Goal: Navigation & Orientation: Find specific page/section

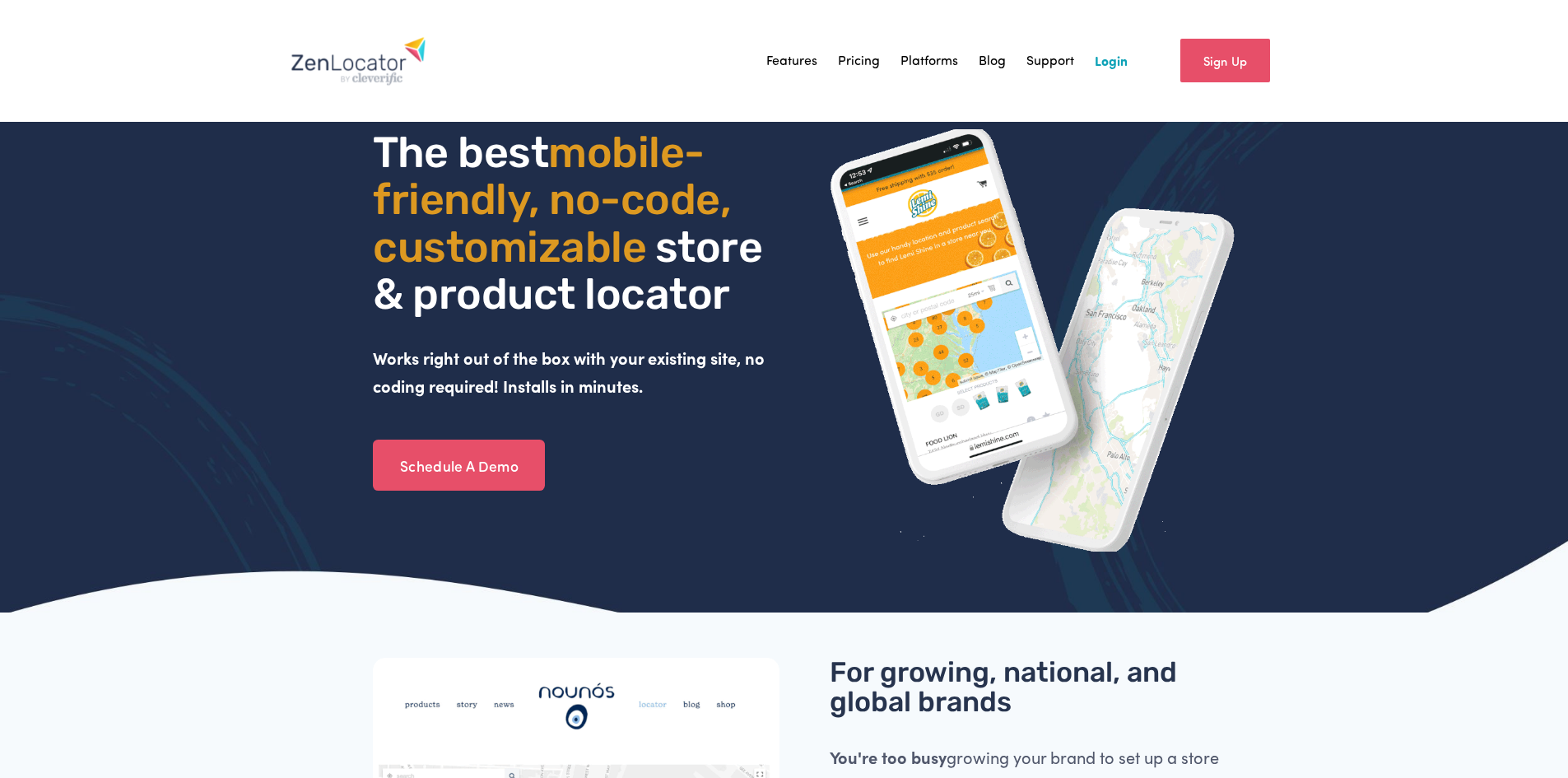
click at [1128, 64] on div "Sign Up" at bounding box center [1203, 61] width 151 height 59
click at [1103, 50] on link "Login" at bounding box center [1111, 60] width 33 height 25
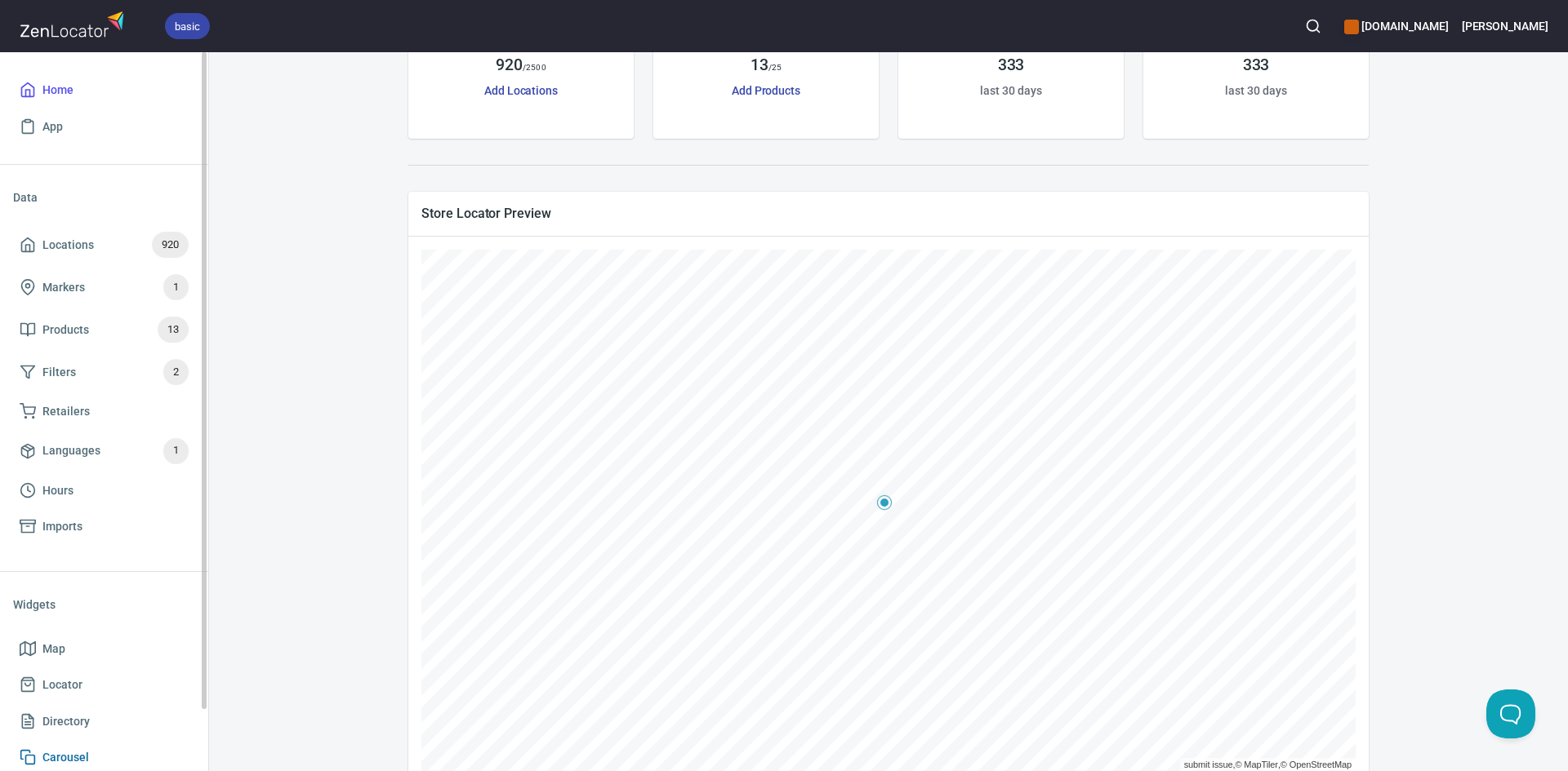
scroll to position [164, 0]
click at [154, 719] on span "Directory" at bounding box center [103, 722] width 169 height 20
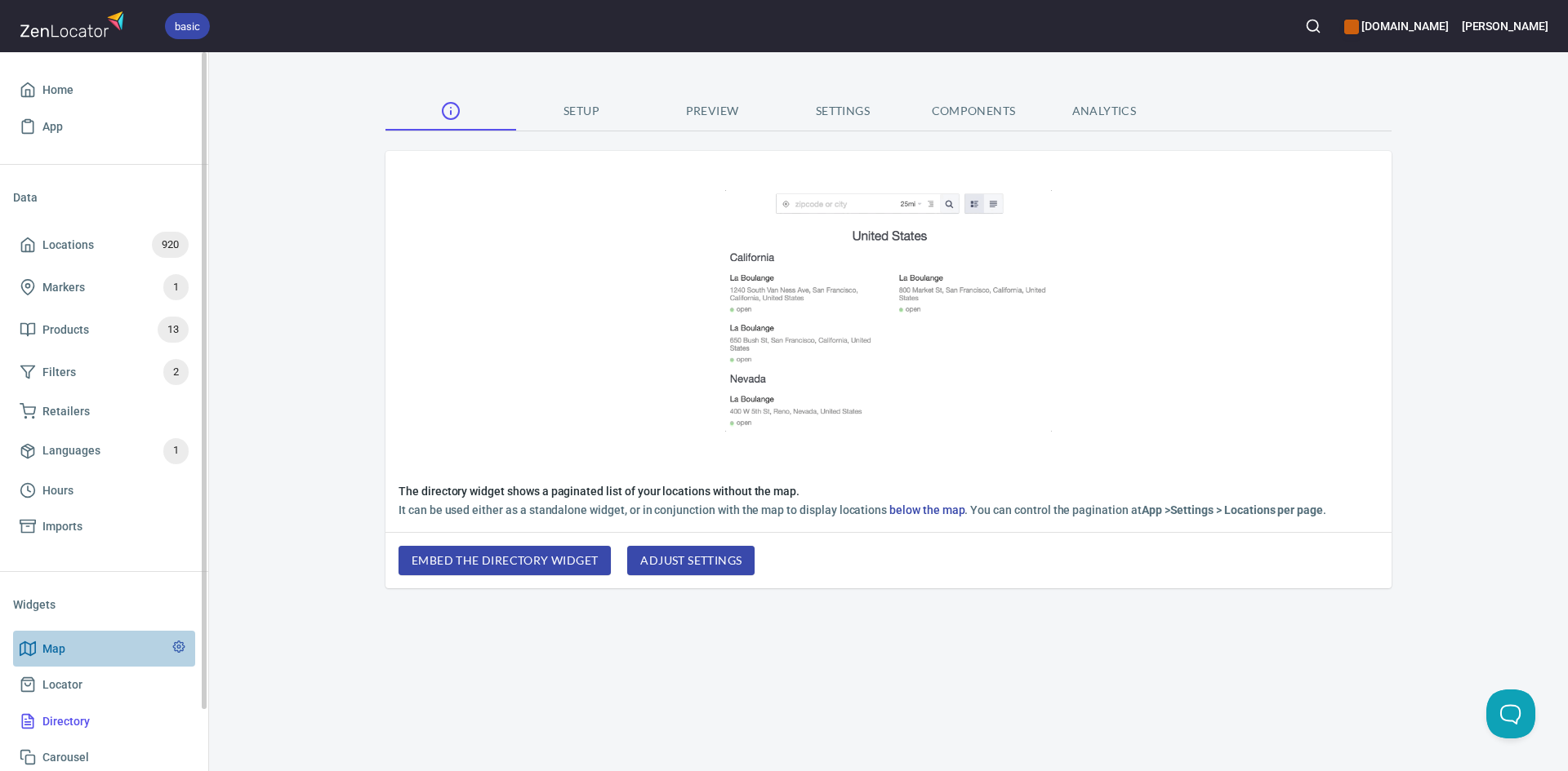
click at [159, 660] on link "Map" at bounding box center [104, 649] width 182 height 37
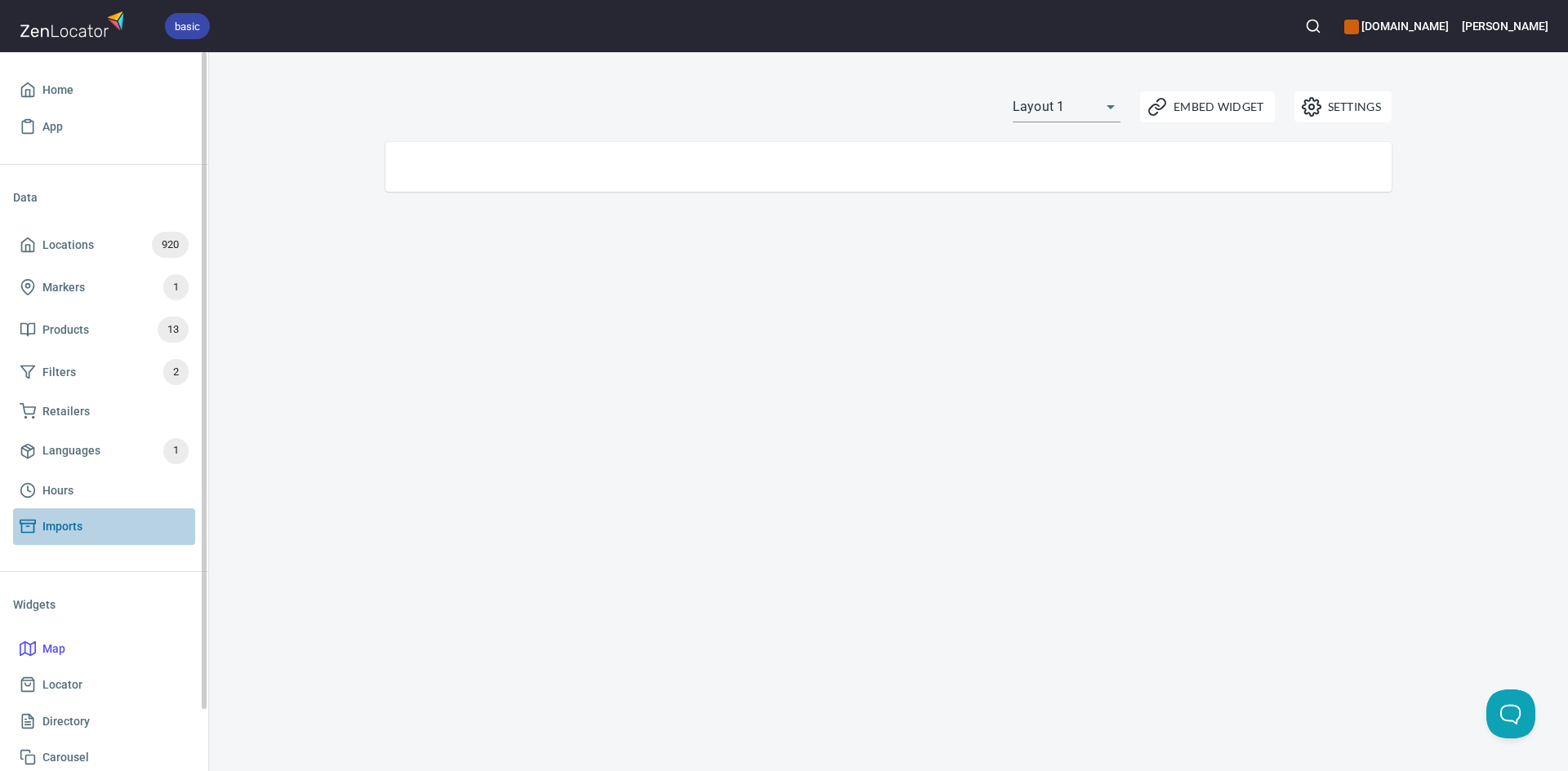
click at [172, 527] on span "Imports" at bounding box center [103, 527] width 169 height 20
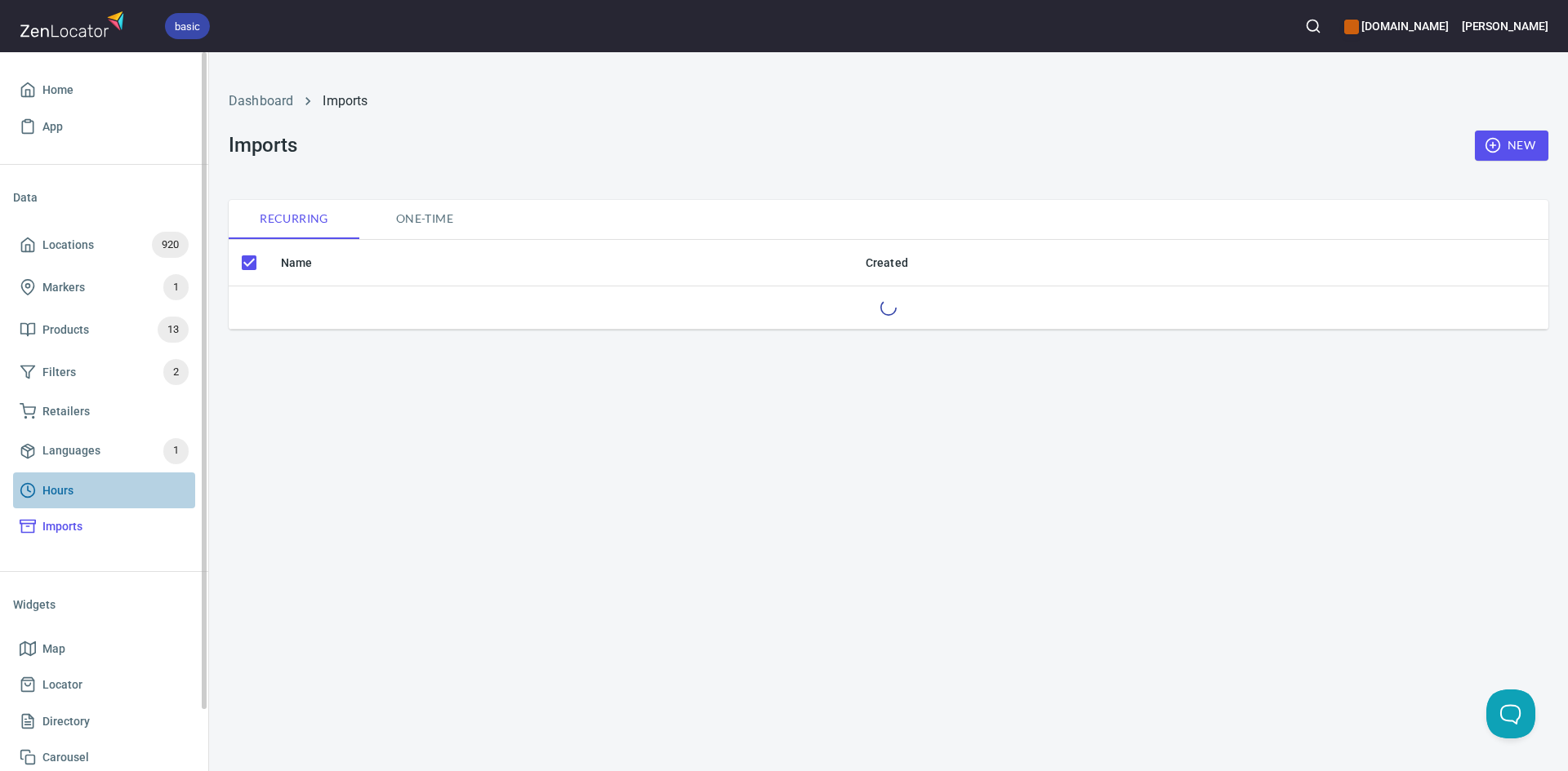
click at [156, 481] on span "Hours" at bounding box center [103, 491] width 169 height 20
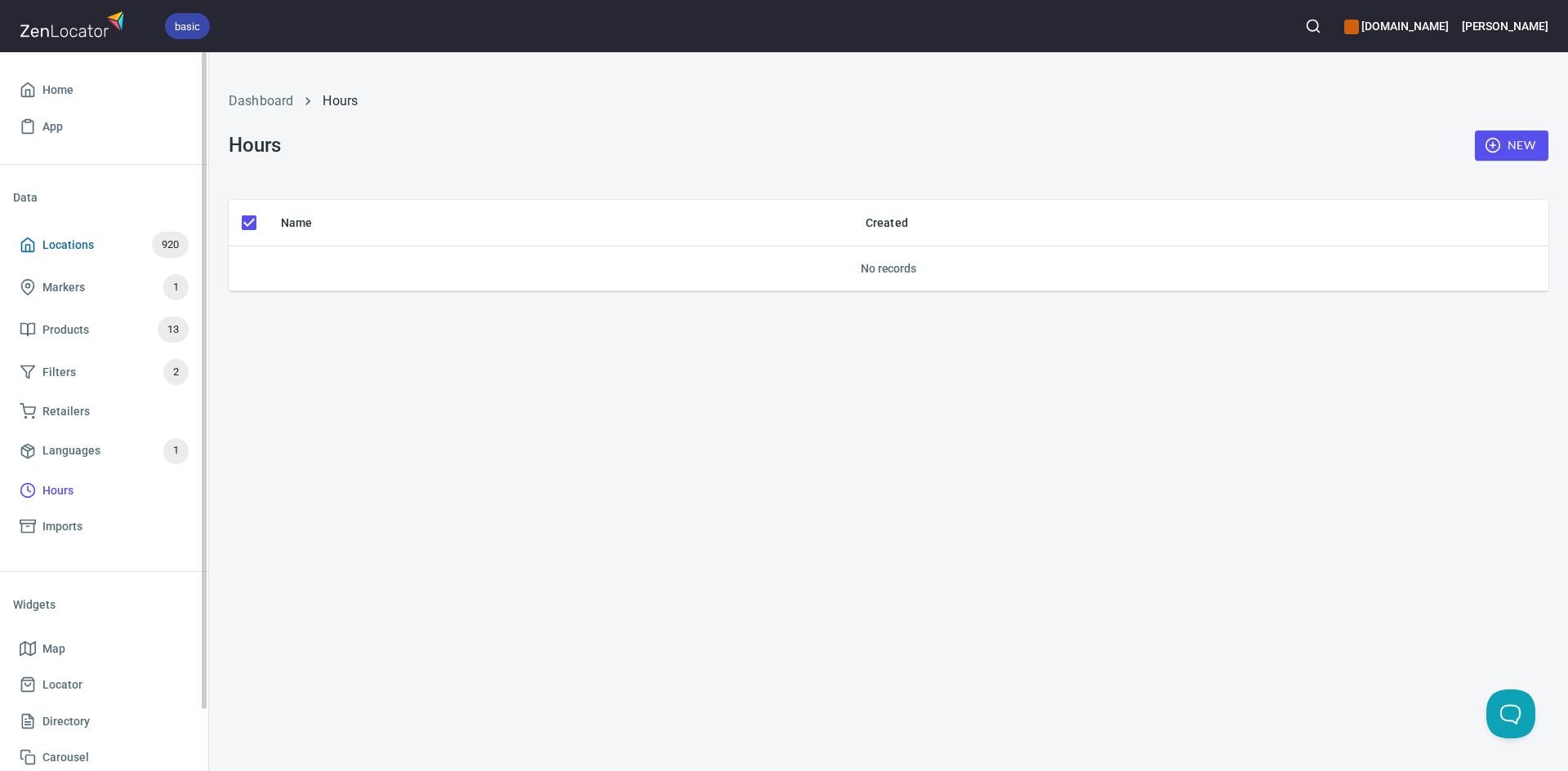
click at [128, 238] on span "Locations 920" at bounding box center [103, 244] width 169 height 26
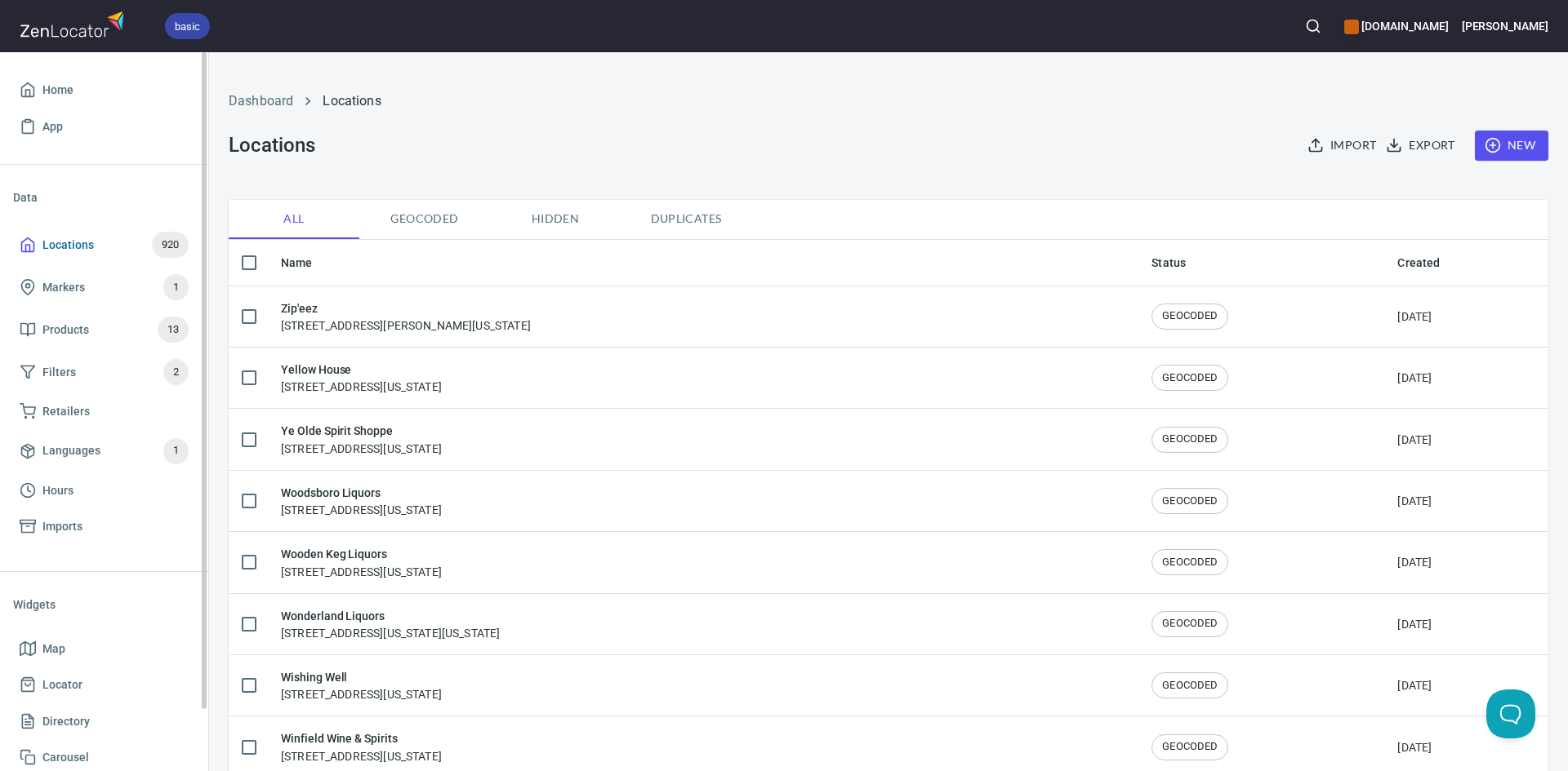
checkbox input "false"
click at [35, 329] on span "Products 13" at bounding box center [103, 329] width 169 height 26
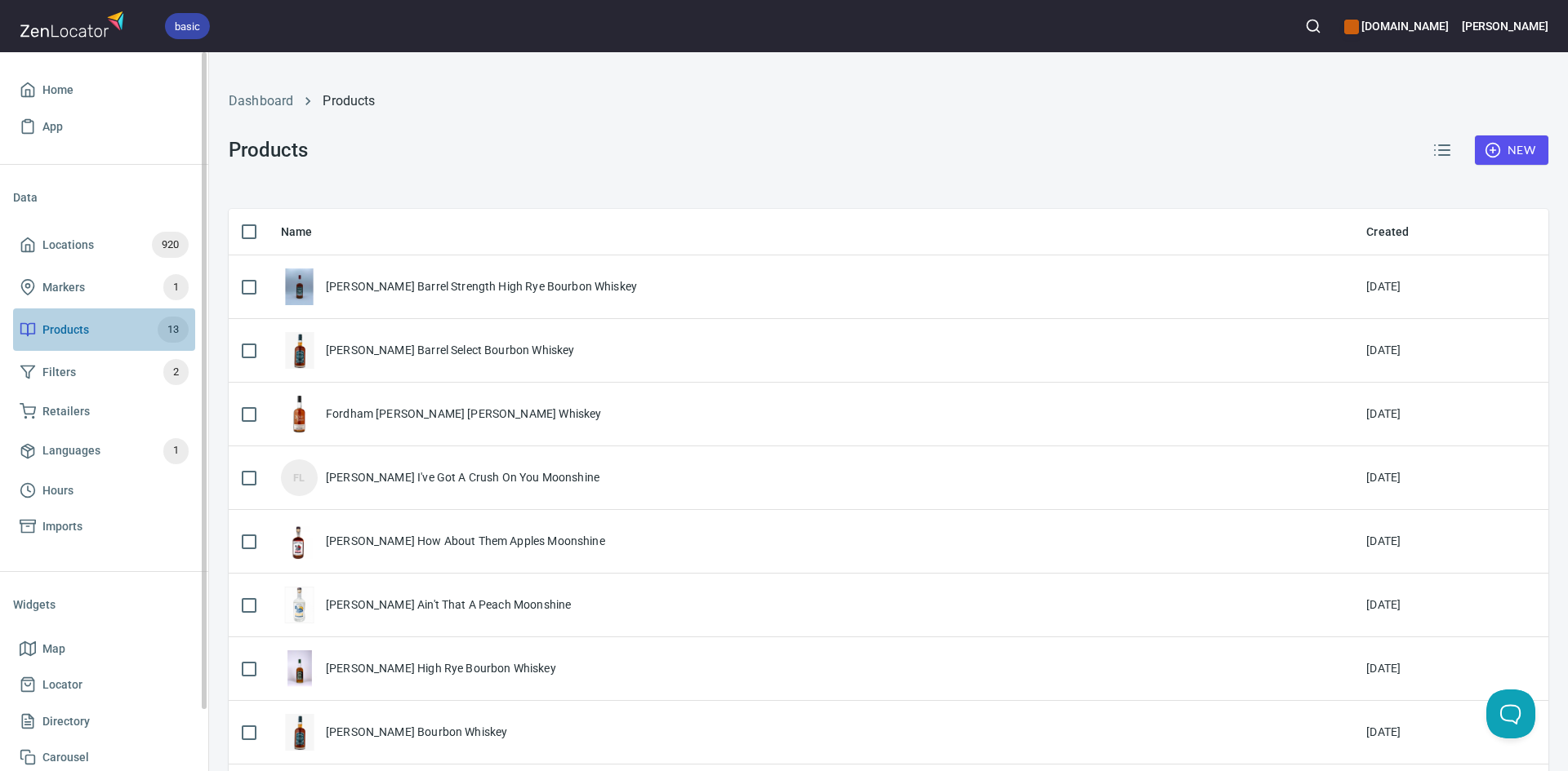
click at [34, 327] on icon at bounding box center [27, 329] width 16 height 16
